Goal: Submit feedback/report problem

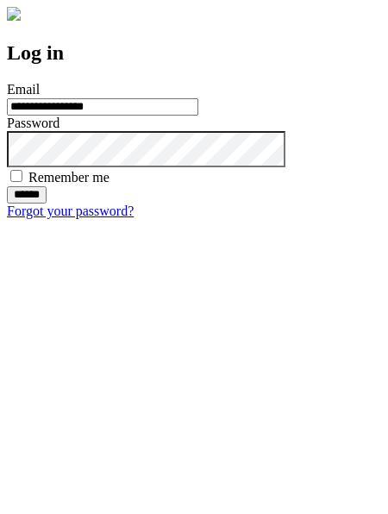
click at [47, 203] on input "******" at bounding box center [27, 194] width 40 height 17
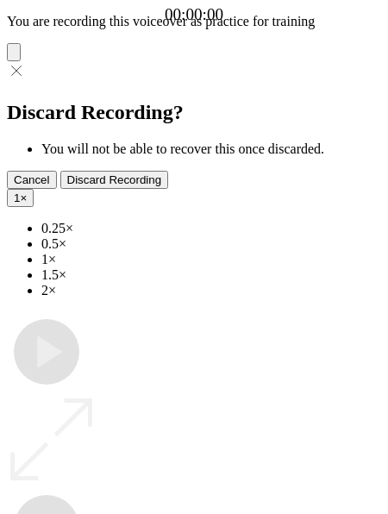
type input "**********"
